Goal: Navigation & Orientation: Find specific page/section

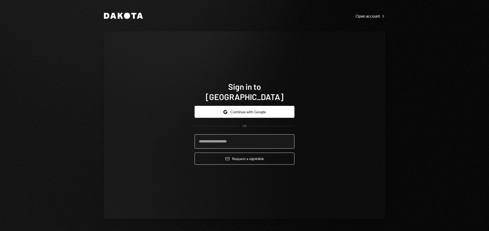
click at [250, 137] on input "email" at bounding box center [244, 141] width 100 height 14
click at [0, 231] on com-1password-button at bounding box center [0, 231] width 0 height 0
type input "**********"
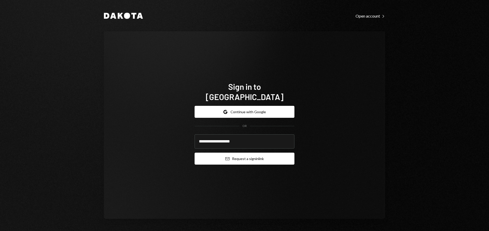
click at [255, 153] on button "Email Request a sign in link" at bounding box center [244, 159] width 100 height 12
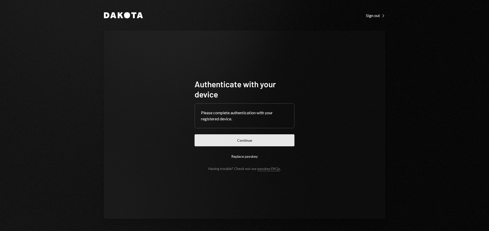
click at [266, 144] on button "Continue" at bounding box center [244, 140] width 100 height 12
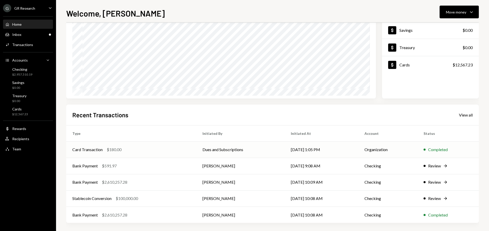
scroll to position [51, 0]
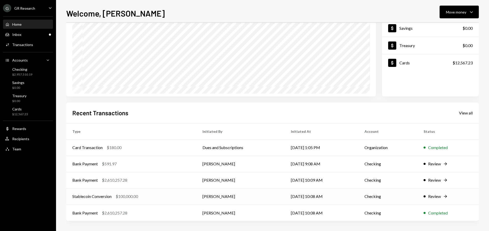
click at [237, 199] on td "[PERSON_NAME]" at bounding box center [240, 196] width 88 height 16
